Goal: Complete application form: Complete application form

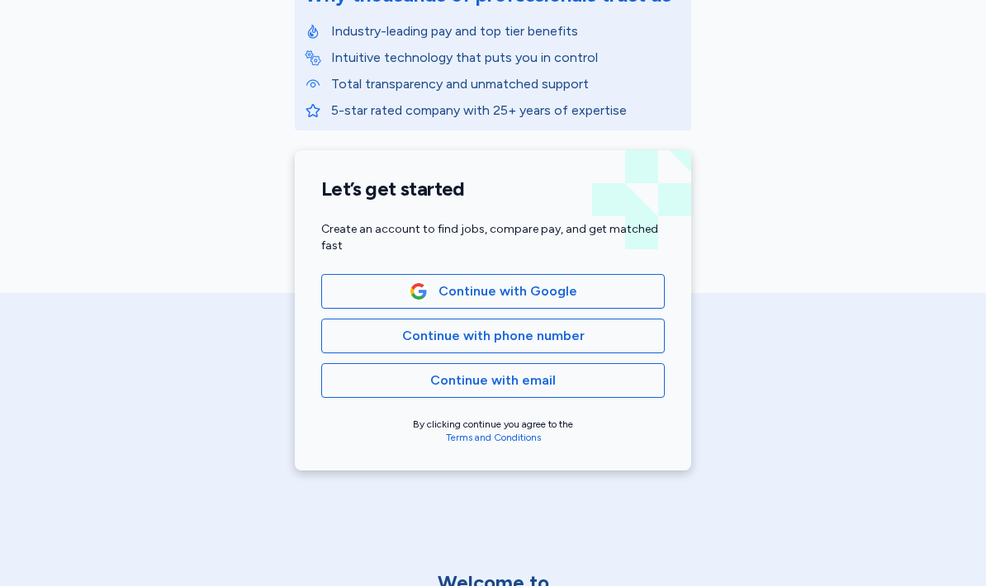
scroll to position [253, 0]
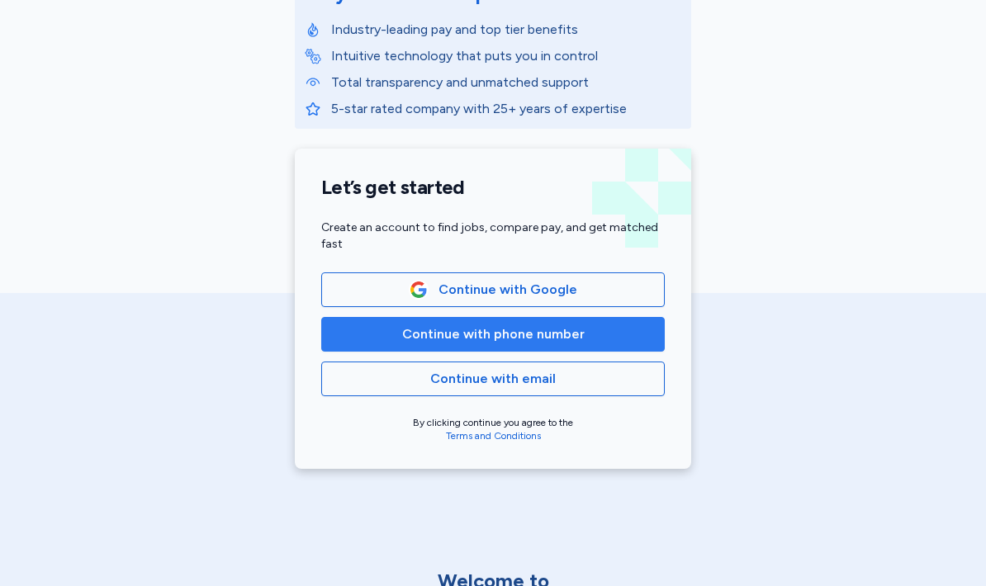
click at [489, 336] on span "Continue with phone number" at bounding box center [493, 335] width 183 height 20
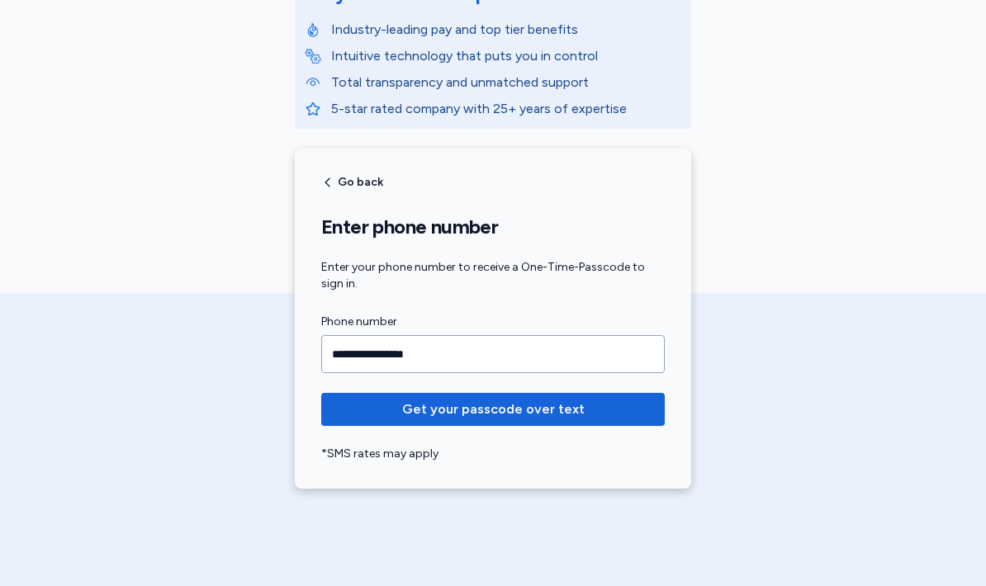
type input "**********"
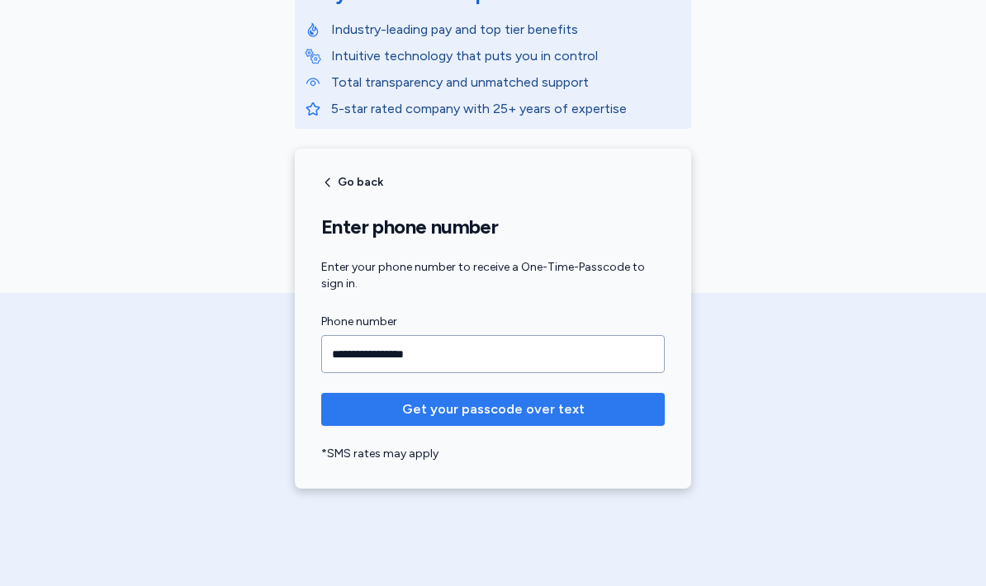
click at [497, 401] on span "Get your passcode over text" at bounding box center [493, 410] width 183 height 20
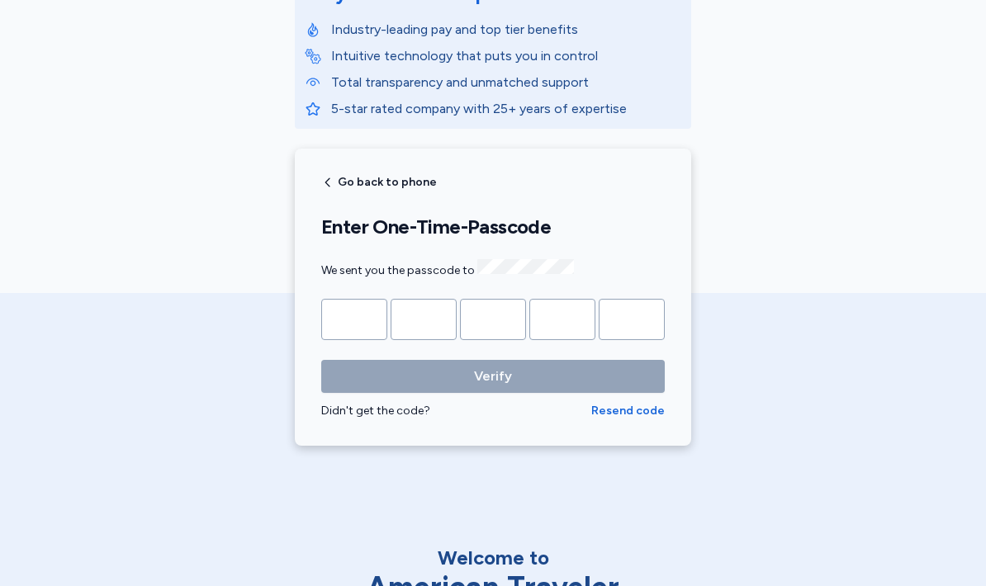
type input "*"
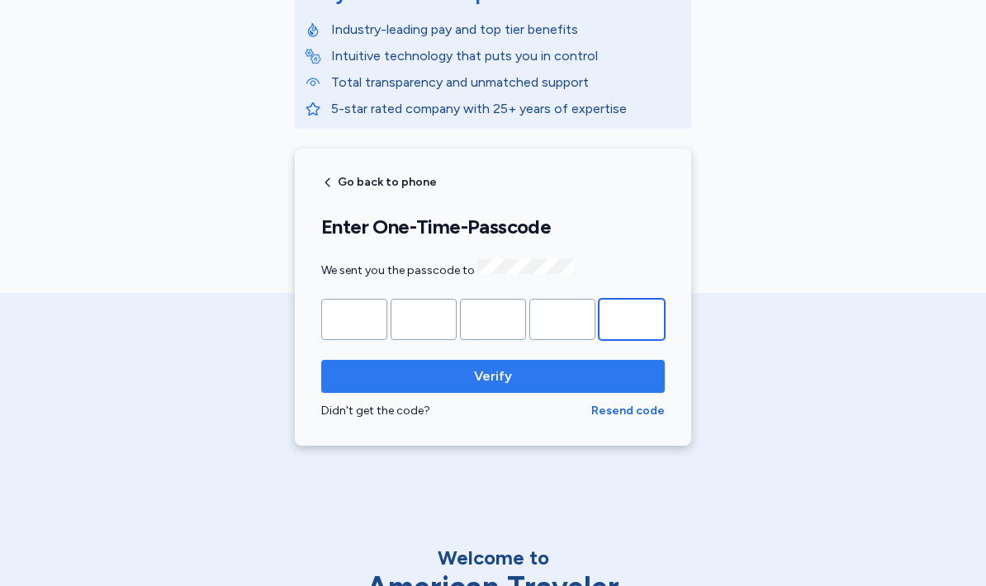
type input "*"
click at [467, 375] on span "Verify" at bounding box center [492, 377] width 317 height 20
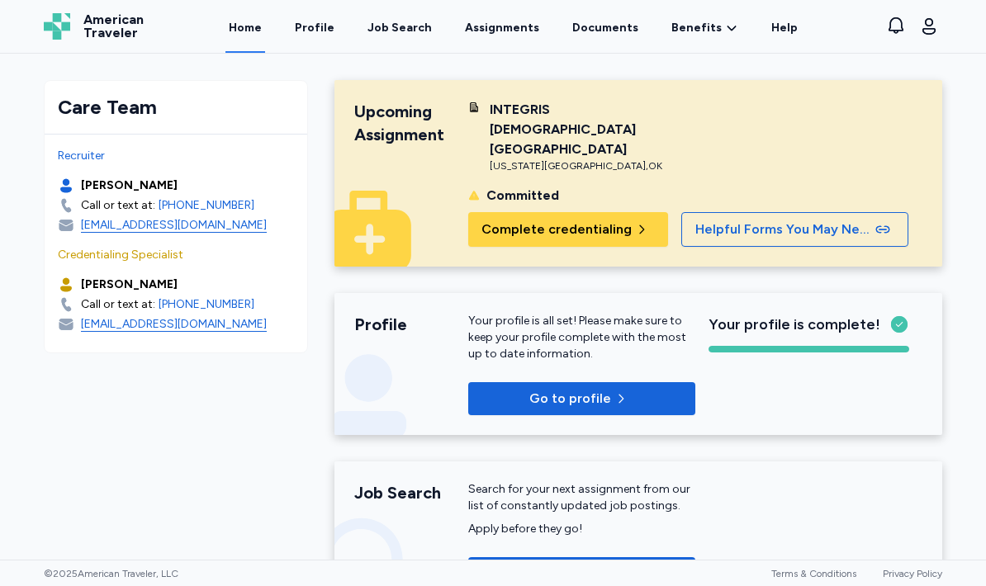
click at [621, 220] on span "Complete credentialing" at bounding box center [556, 230] width 150 height 20
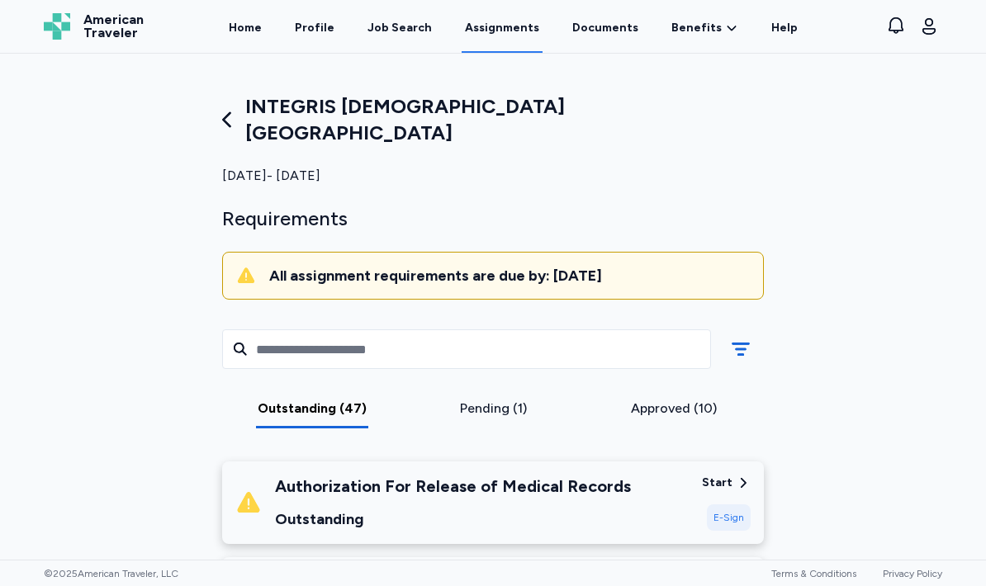
click at [713, 475] on div "Start" at bounding box center [717, 483] width 31 height 17
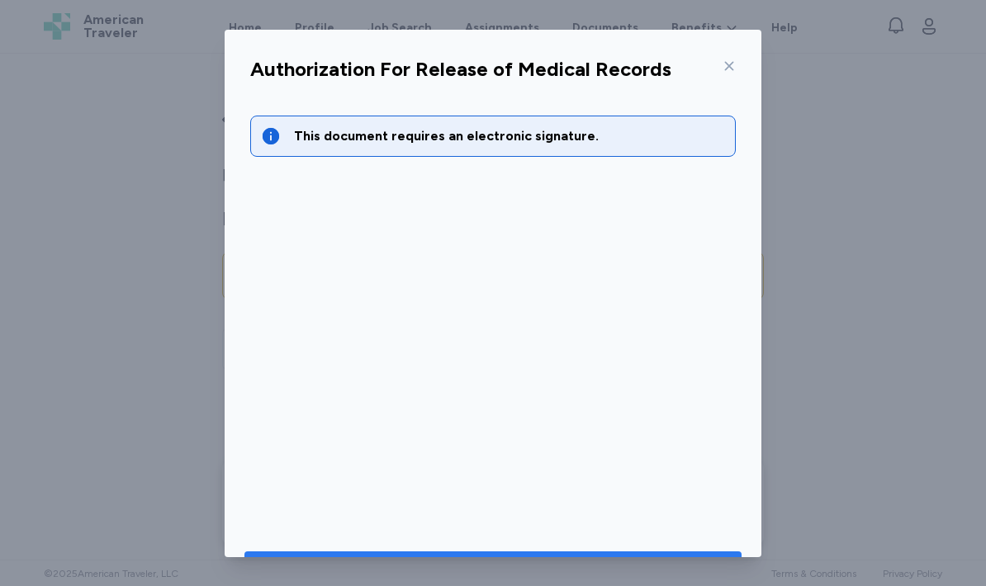
click at [455, 558] on div "Go to document to sign" at bounding box center [478, 569] width 165 height 23
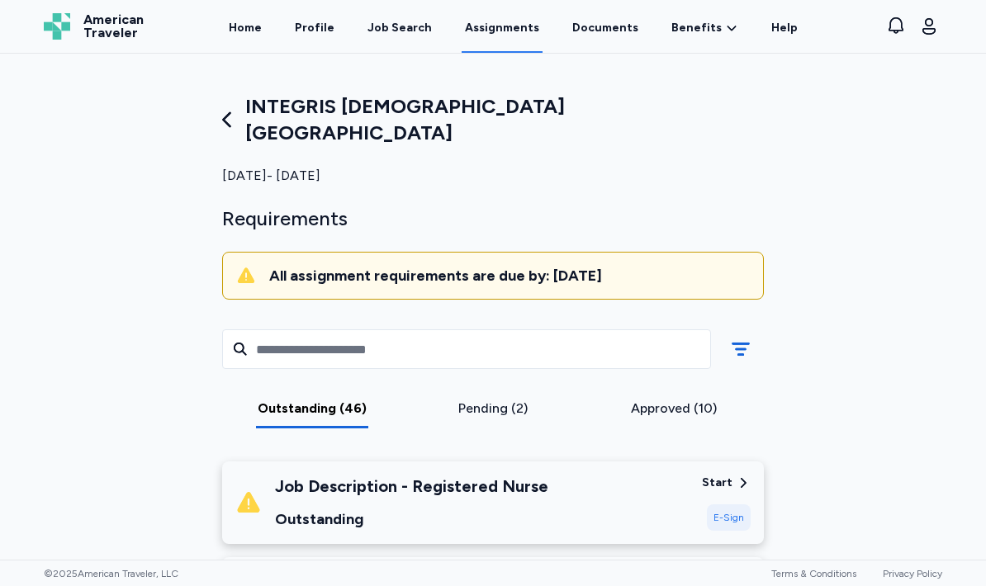
click at [726, 475] on div "Start" at bounding box center [717, 483] width 31 height 17
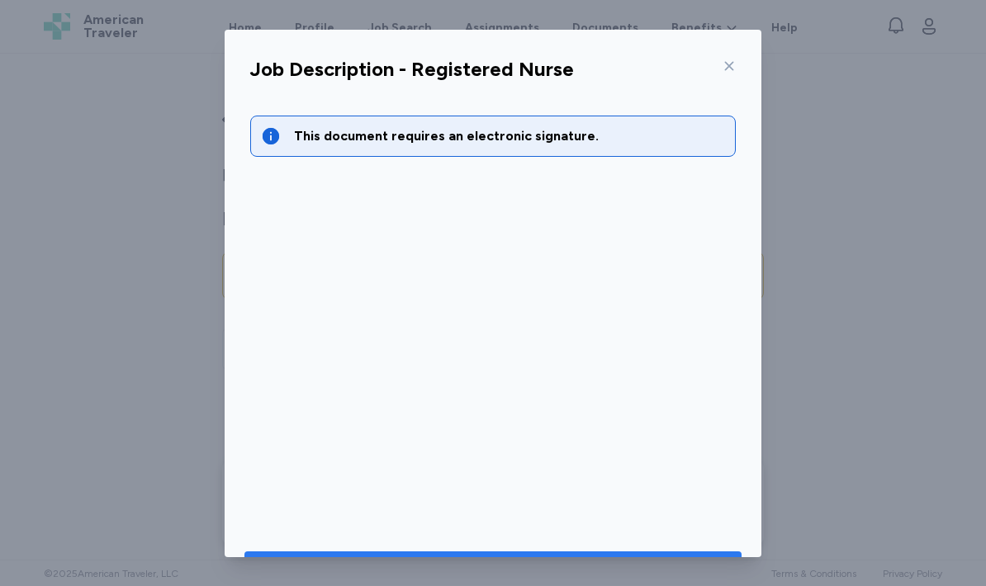
click at [524, 565] on div "Go to document to sign" at bounding box center [478, 569] width 165 height 23
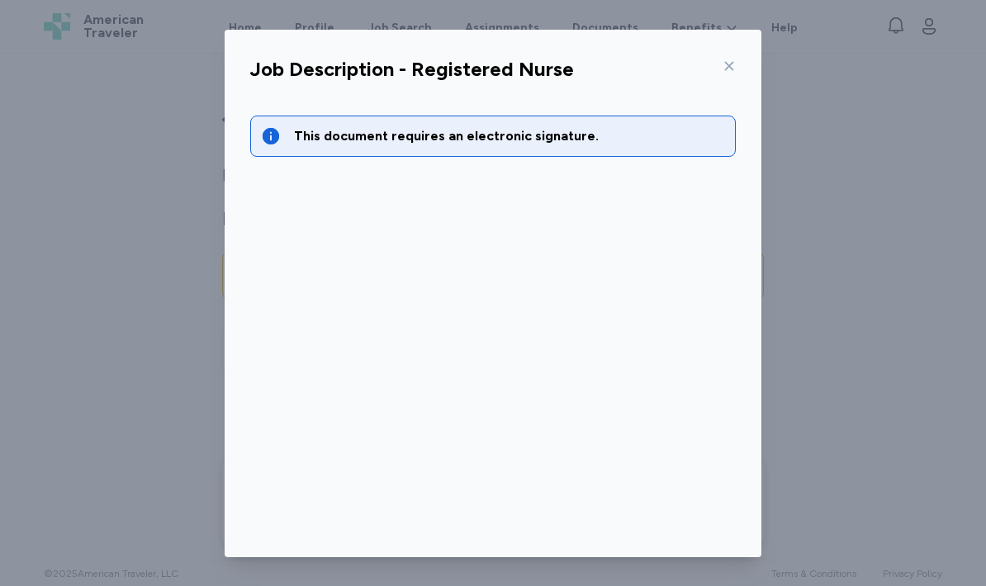
scroll to position [45, 0]
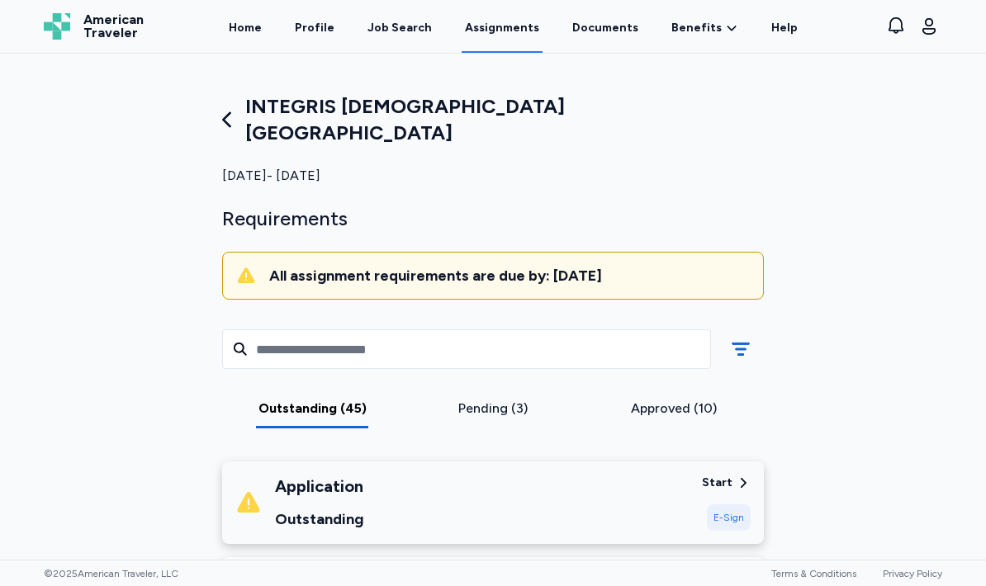
click at [718, 475] on div "Start" at bounding box center [717, 483] width 31 height 17
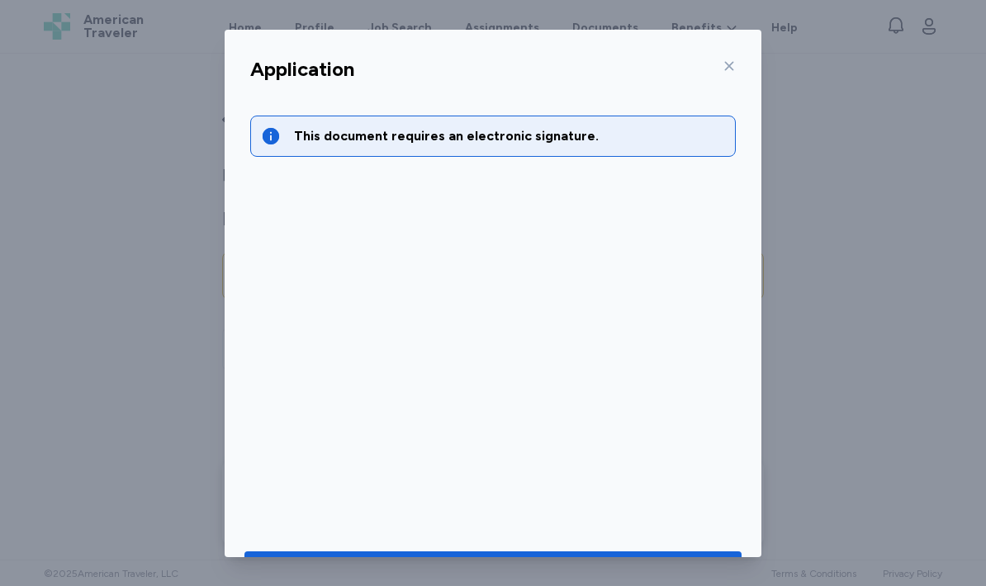
click at [525, 553] on button "Go to document to sign" at bounding box center [492, 570] width 497 height 36
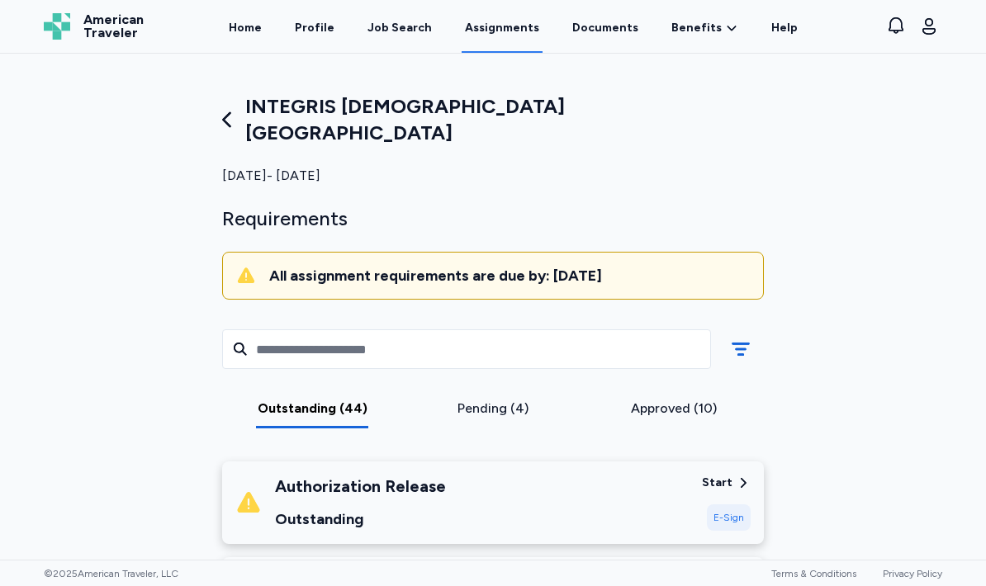
click at [544, 475] on div "Authorization Release Outstanding" at bounding box center [461, 503] width 453 height 56
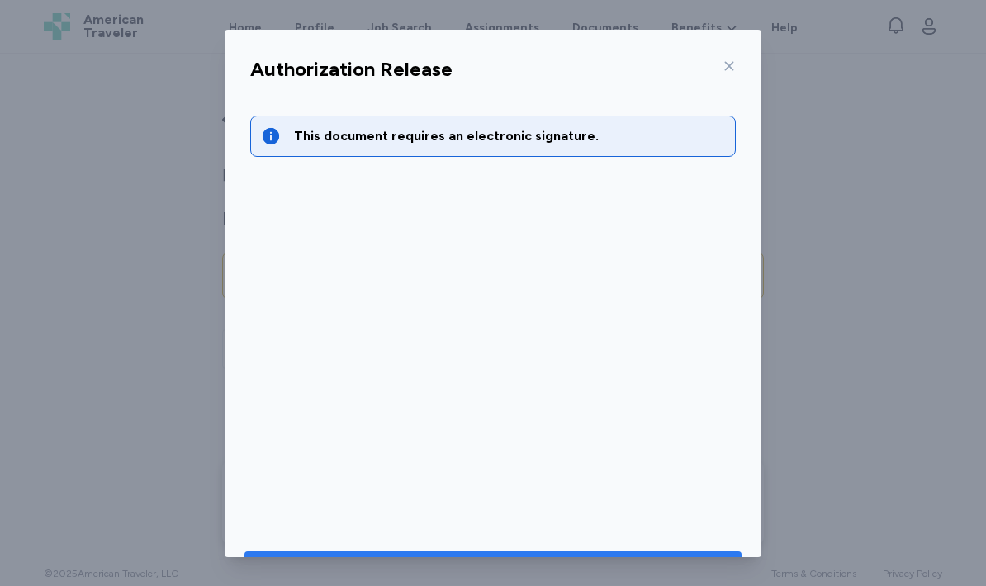
click at [463, 558] on div "Go to document to sign" at bounding box center [478, 569] width 165 height 23
